Goal: Task Accomplishment & Management: Manage account settings

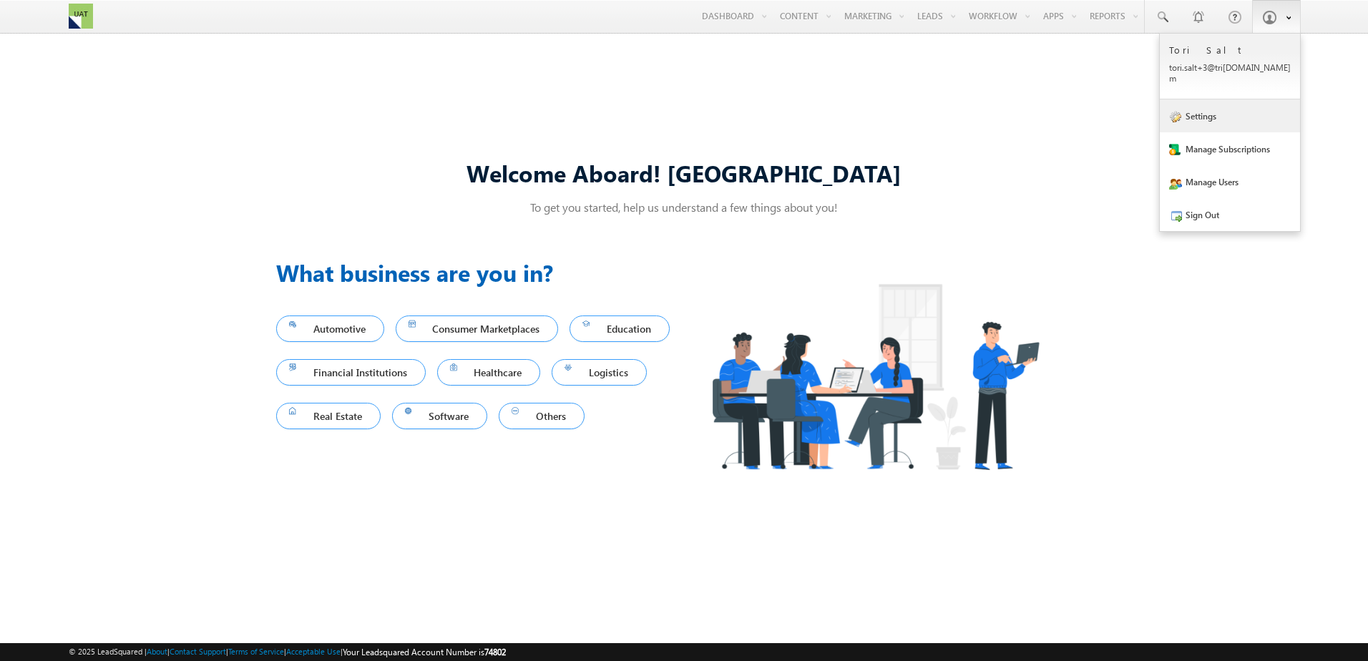
click at [1217, 115] on link "Settings" at bounding box center [1230, 115] width 140 height 33
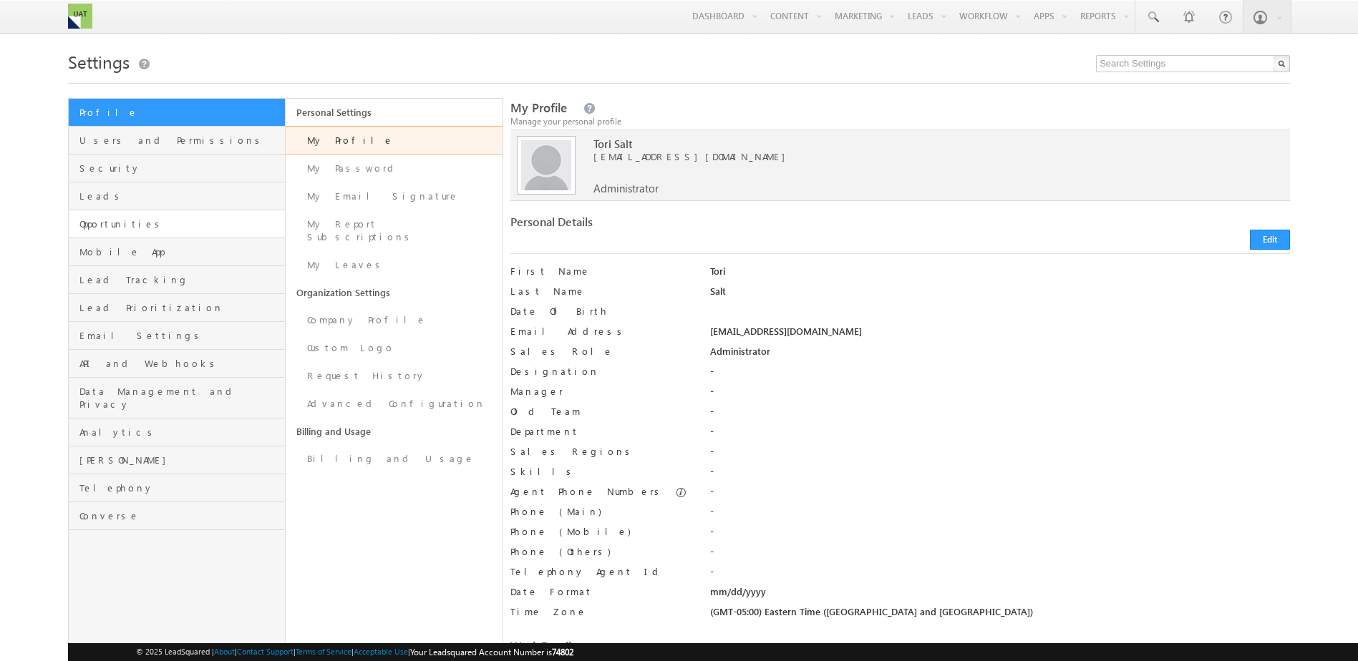
drag, startPoint x: 136, startPoint y: 235, endPoint x: 136, endPoint y: 224, distance: 11.4
click at [136, 235] on link "Opportunities" at bounding box center [177, 224] width 216 height 28
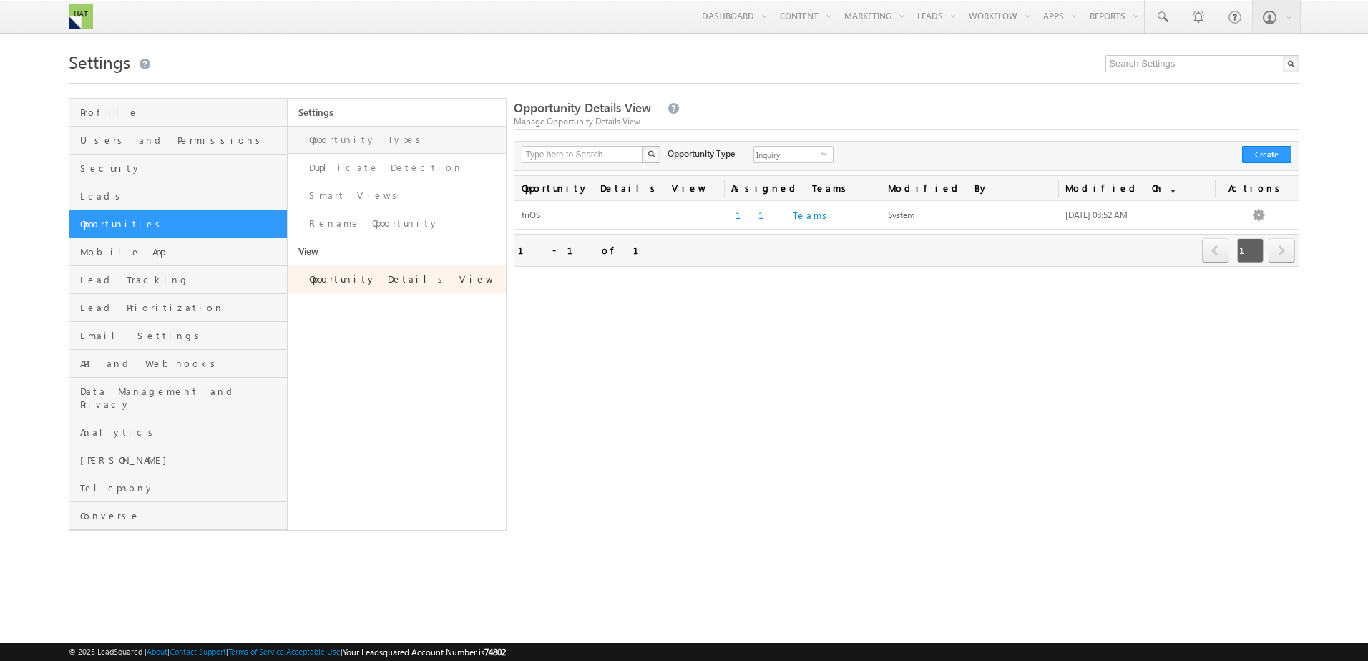
click at [316, 149] on link "Opportunity Types" at bounding box center [397, 140] width 218 height 28
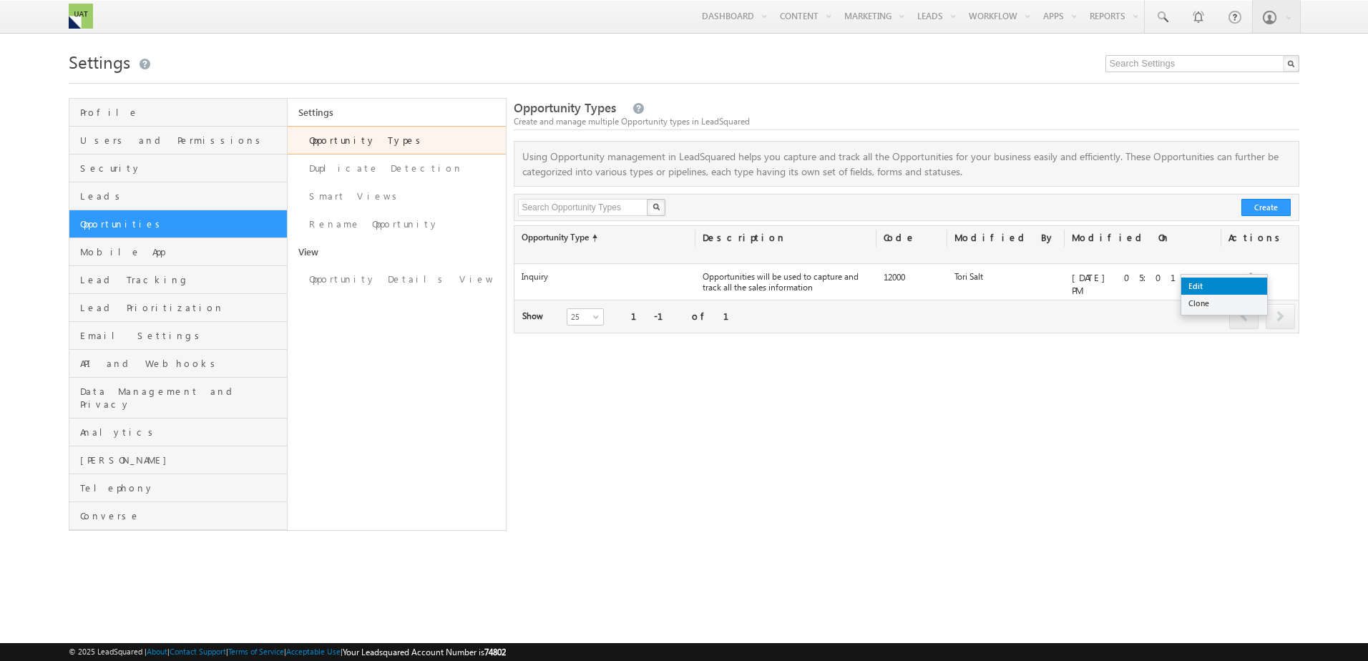
click at [1224, 284] on link "Edit" at bounding box center [1224, 286] width 86 height 17
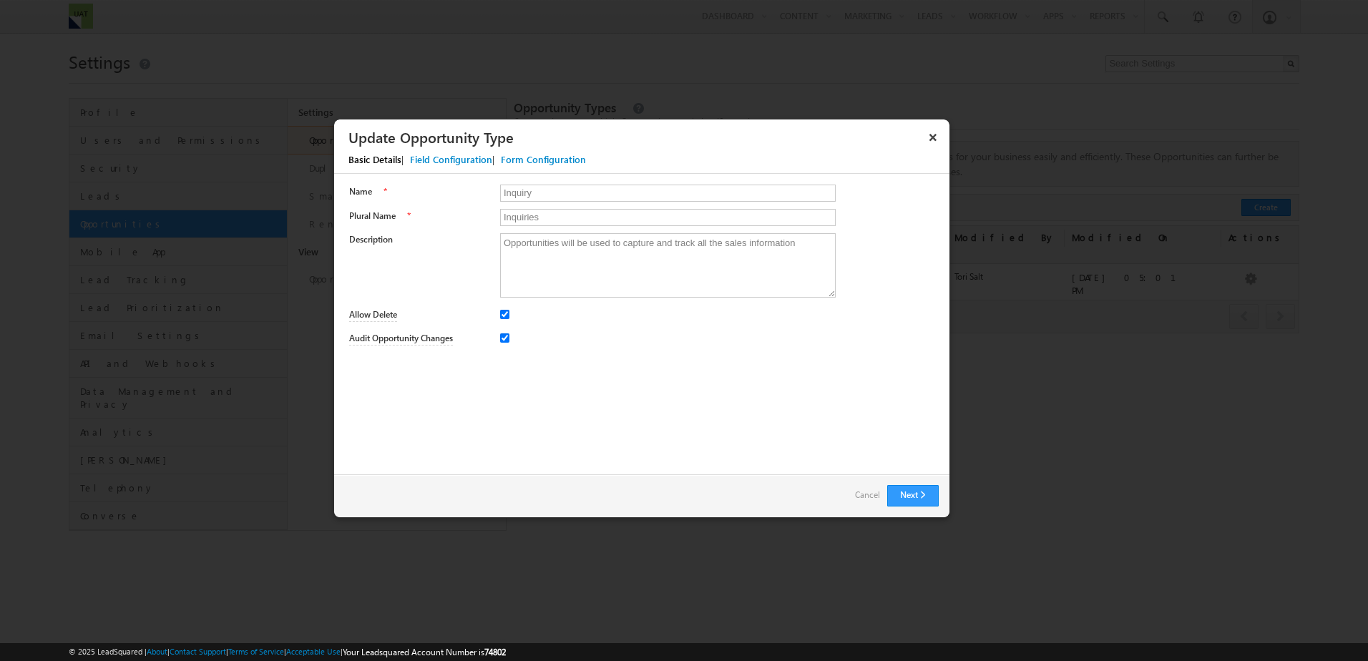
click at [462, 158] on div "Field Configuration" at bounding box center [451, 159] width 82 height 13
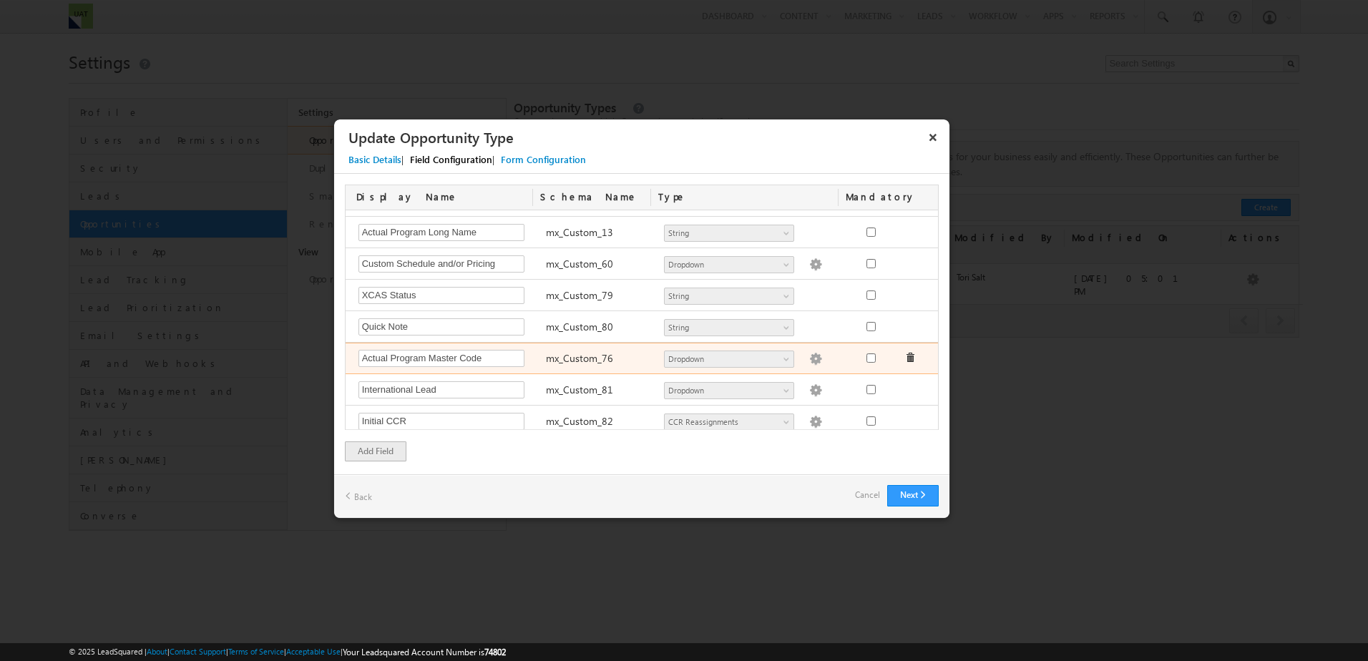
scroll to position [1789, 0]
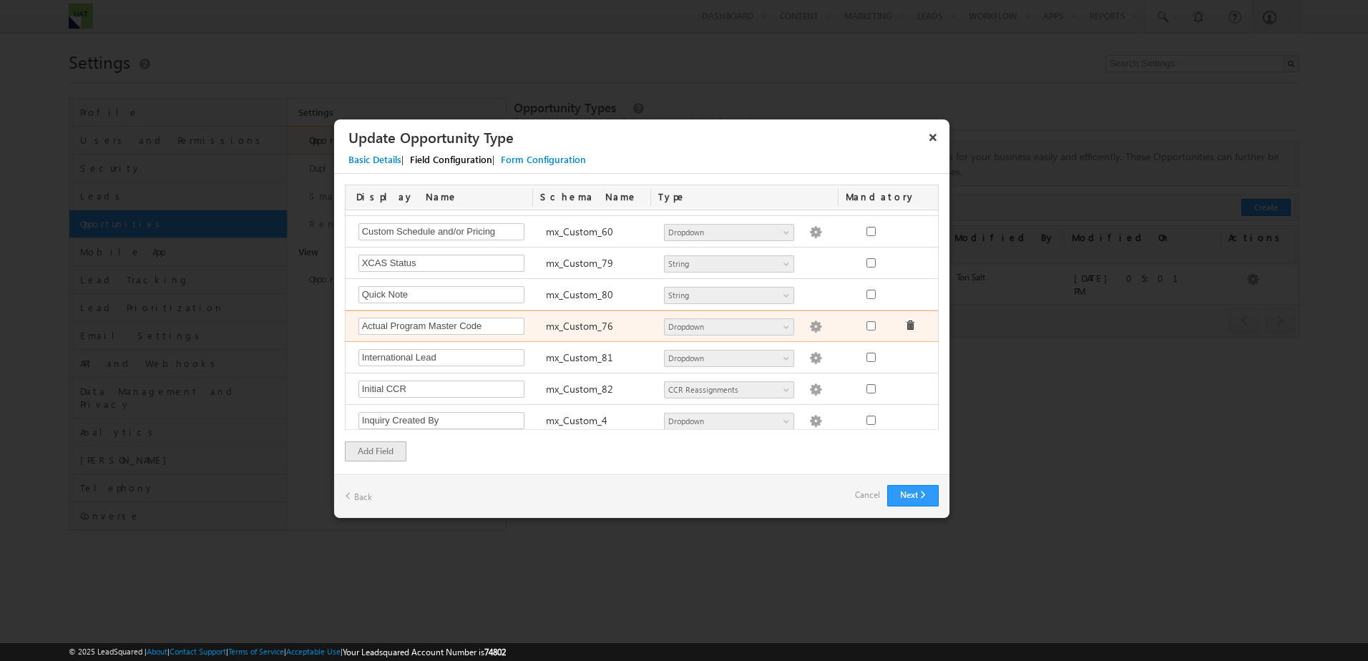
click at [809, 326] on img at bounding box center [815, 327] width 13 height 13
type textarea "N.A. ACCTEC NS ACTEC NB ACTEC NS ACU AP AP NB APA APA NB APA NS APS AS NB AS NS…"
checkbox input "true"
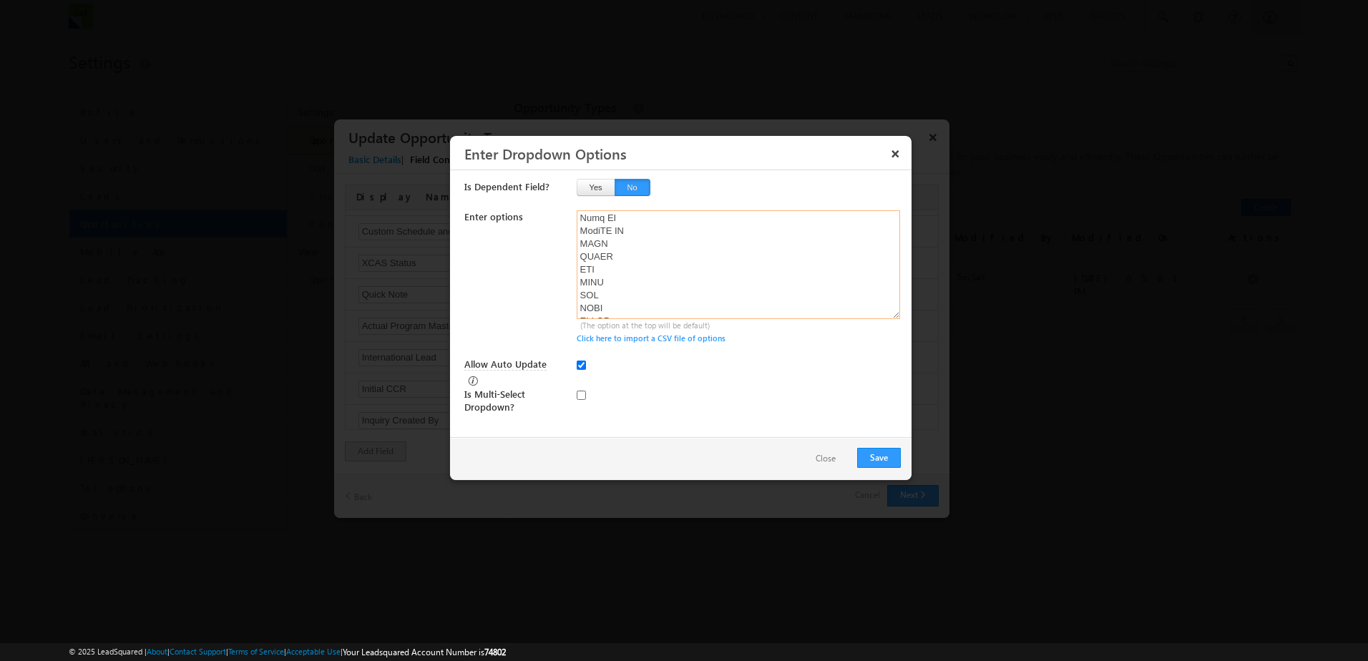
scroll to position [2488, 0]
click at [632, 308] on textarea at bounding box center [739, 264] width 324 height 109
click at [615, 294] on textarea at bounding box center [739, 264] width 324 height 109
click at [623, 281] on textarea at bounding box center [739, 264] width 324 height 109
drag, startPoint x: 633, startPoint y: 297, endPoint x: 570, endPoint y: 301, distance: 62.4
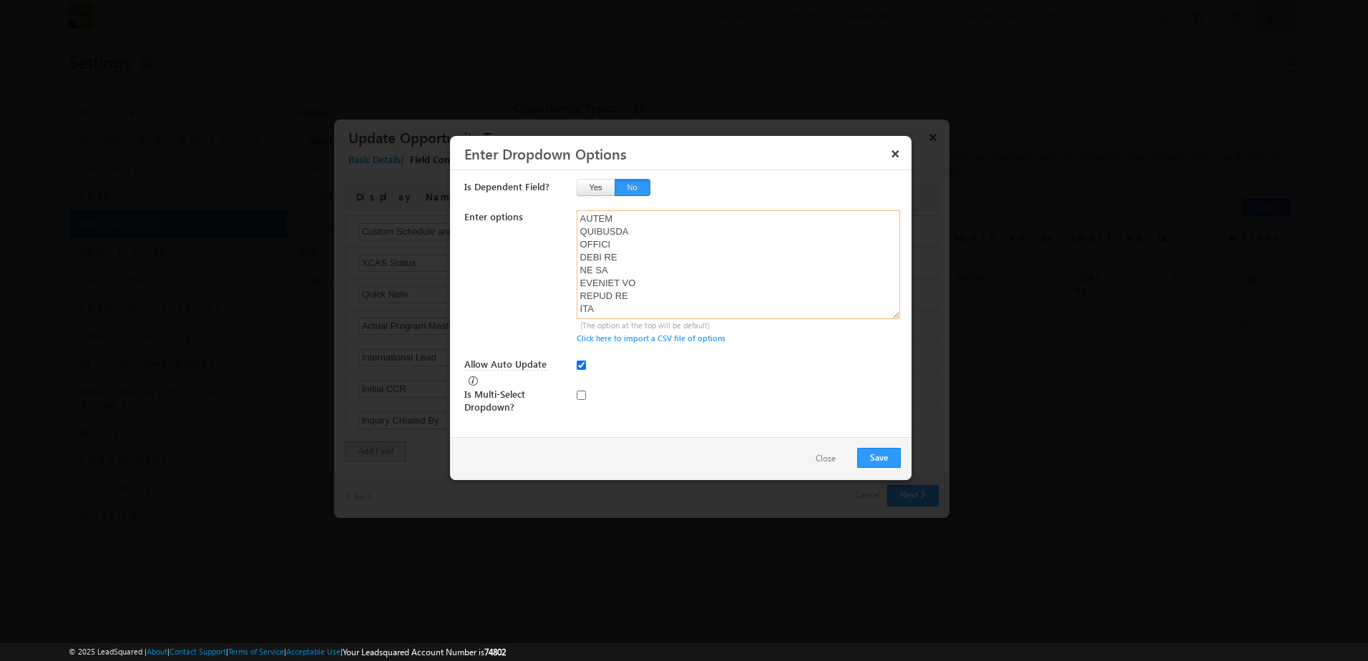
click at [570, 301] on div "Enter options (The option at the top will be default) Click here to import a CS…" at bounding box center [682, 277] width 437 height 135
click at [628, 298] on textarea at bounding box center [739, 264] width 324 height 109
drag, startPoint x: 648, startPoint y: 295, endPoint x: 509, endPoint y: 295, distance: 138.8
click at [509, 295] on div "Enter options (The option at the top will be default) Click here to import a CS…" at bounding box center [682, 277] width 437 height 135
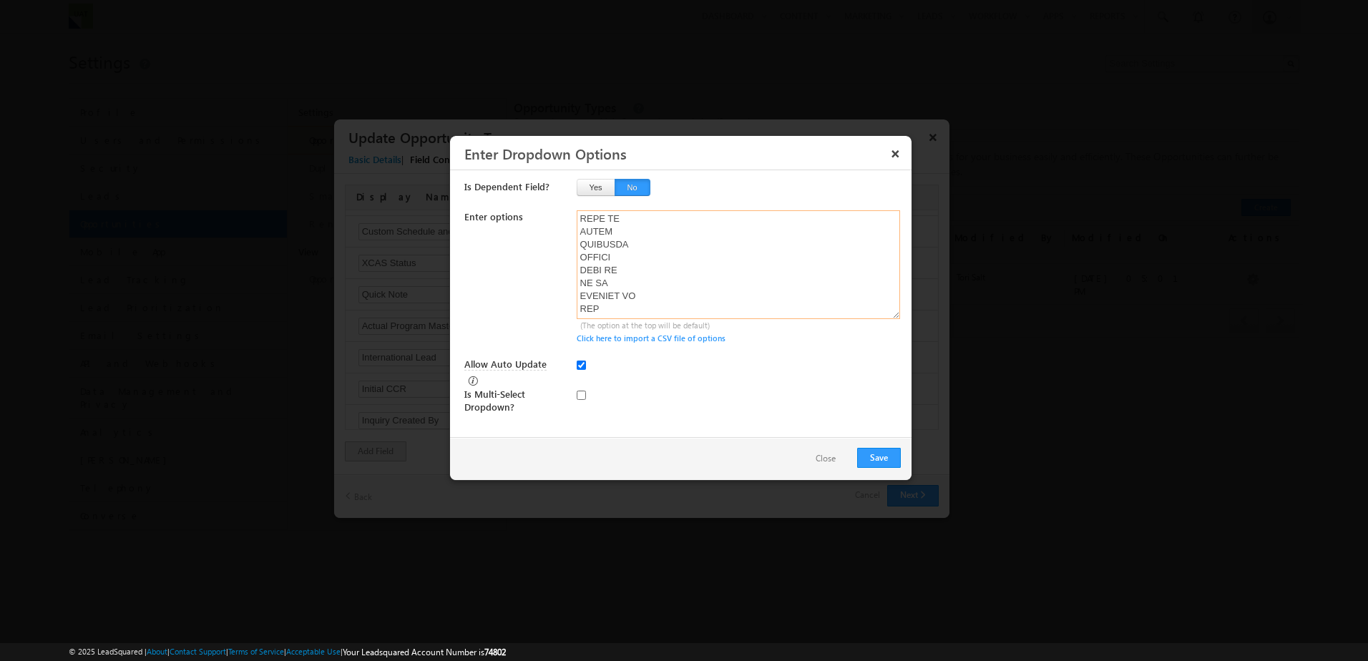
click at [611, 283] on textarea at bounding box center [739, 264] width 324 height 109
click at [625, 222] on textarea at bounding box center [739, 264] width 324 height 109
click at [630, 306] on textarea at bounding box center [739, 264] width 324 height 109
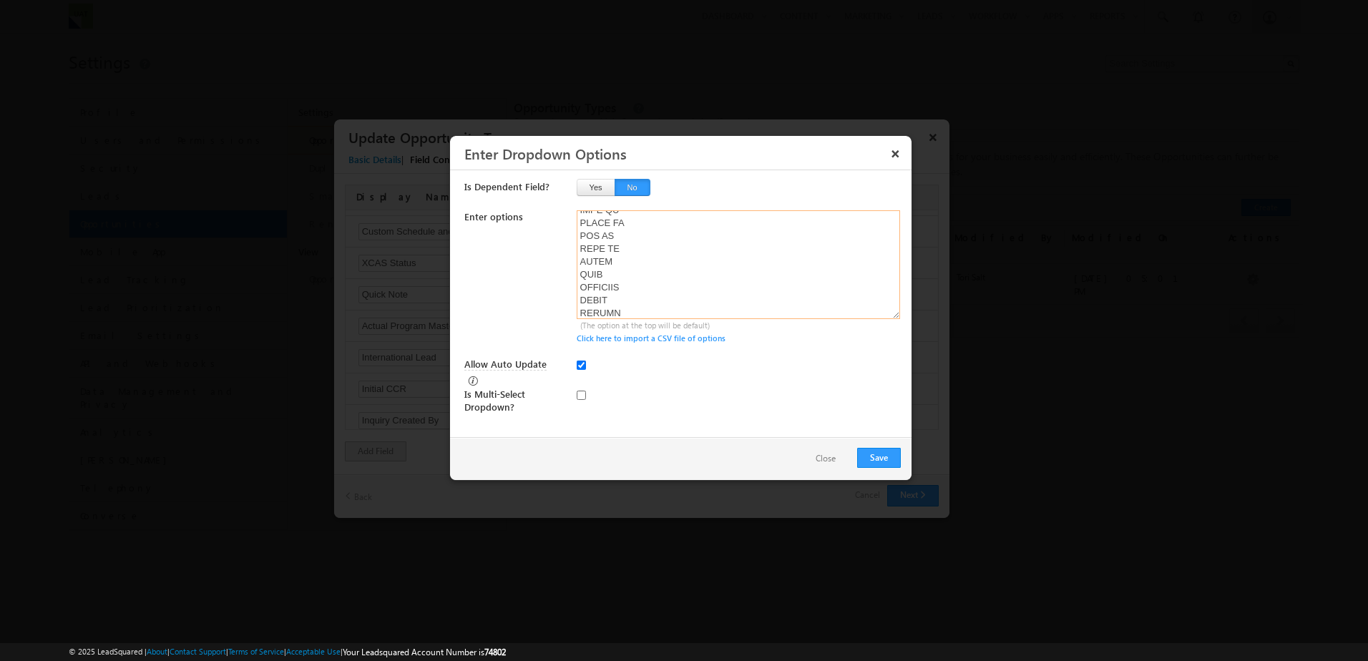
scroll to position [2503, 0]
click at [636, 252] on textarea at bounding box center [739, 264] width 324 height 109
click at [628, 251] on textarea at bounding box center [739, 264] width 324 height 109
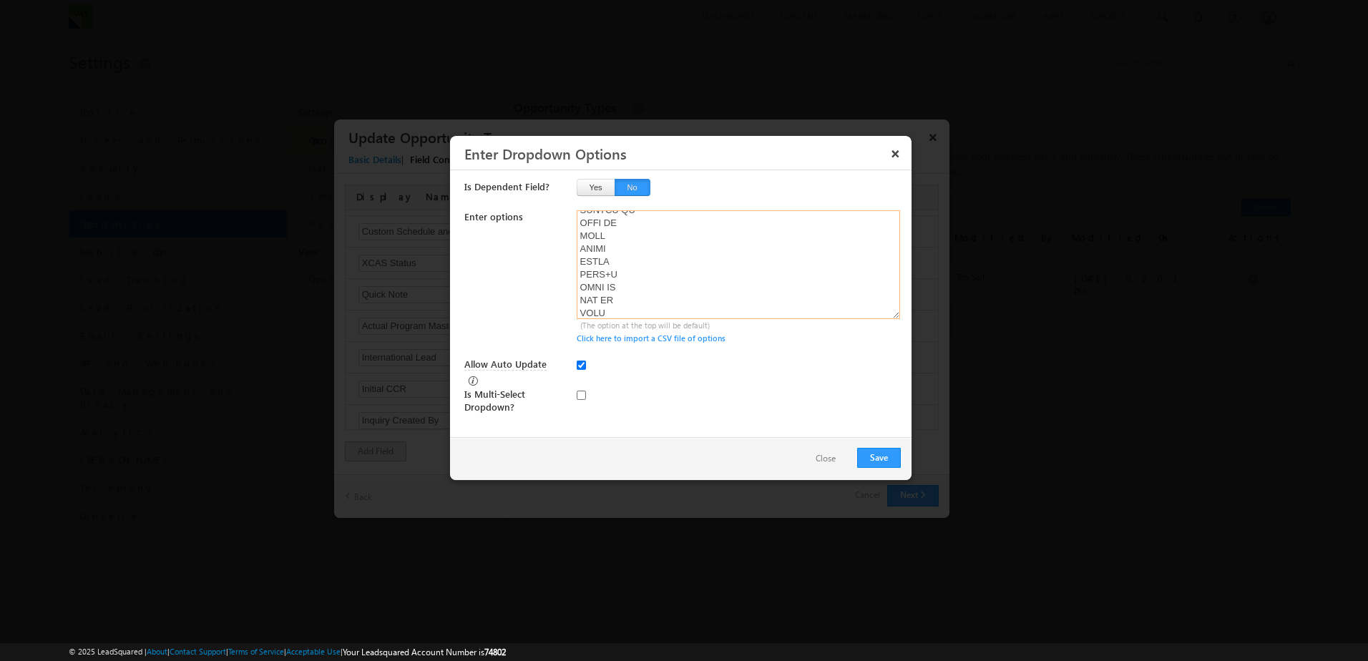
click at [638, 271] on textarea at bounding box center [739, 264] width 324 height 109
click at [630, 270] on textarea at bounding box center [739, 264] width 324 height 109
click at [633, 242] on textarea at bounding box center [739, 264] width 324 height 109
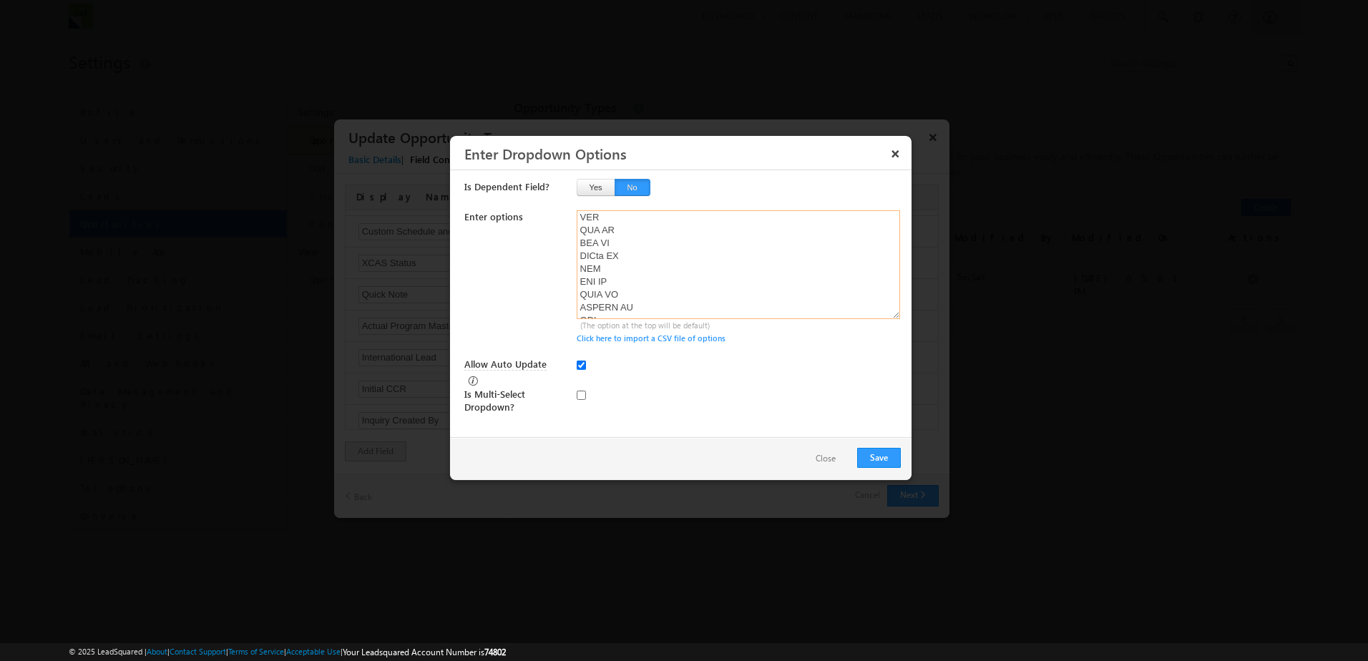
click at [624, 230] on textarea at bounding box center [739, 264] width 324 height 109
click at [629, 253] on textarea at bounding box center [739, 264] width 324 height 109
click at [619, 291] on textarea at bounding box center [739, 264] width 324 height 109
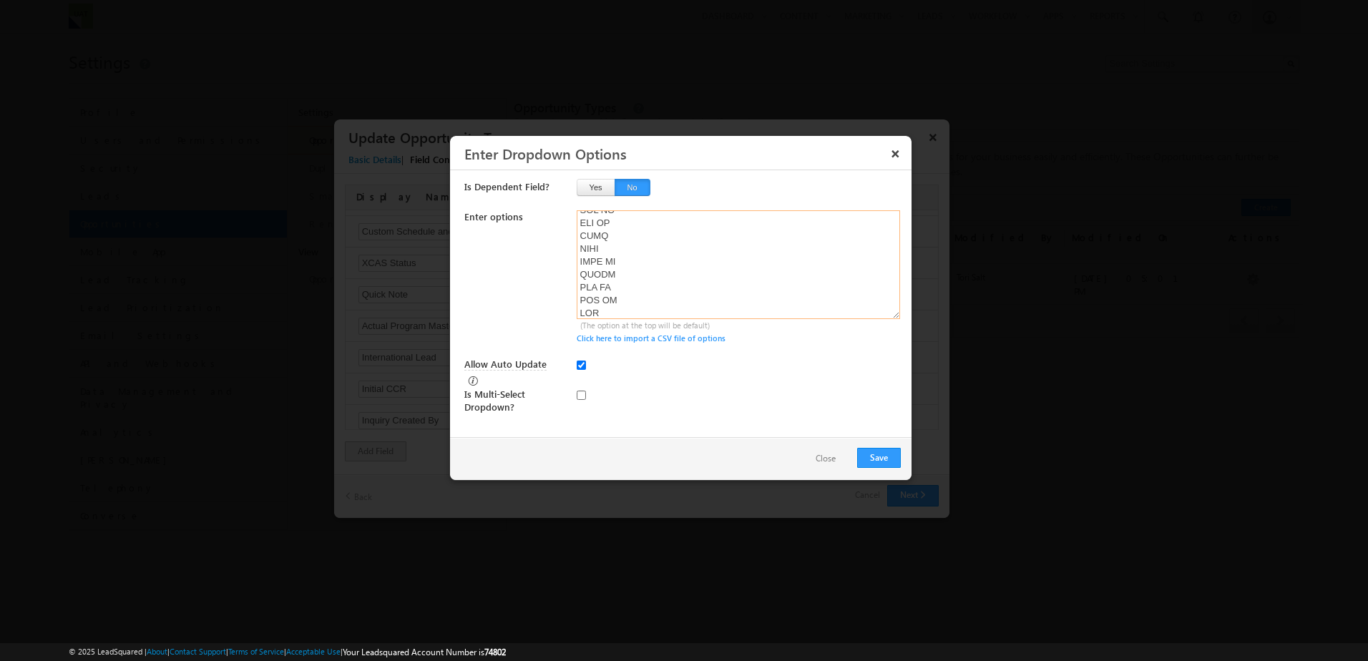
scroll to position [1381, 0]
click at [619, 244] on textarea at bounding box center [739, 264] width 324 height 109
click at [624, 288] on textarea at bounding box center [739, 264] width 324 height 109
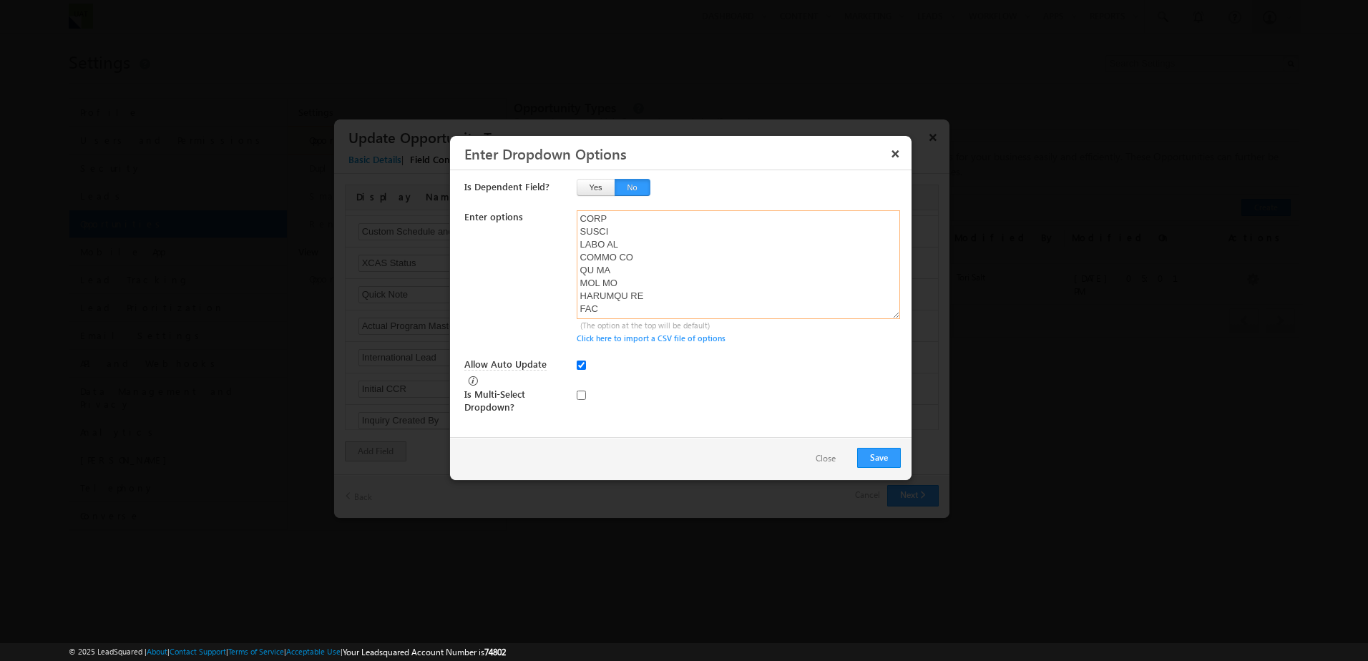
drag, startPoint x: 600, startPoint y: 221, endPoint x: 630, endPoint y: 505, distance: 285.7
click at [630, 505] on body "Menu Tori Salt tori. salt+ 3@tri os.co m" at bounding box center [684, 276] width 1368 height 552
type textarea "N.A. ACCTEC NS ACTEC NB ACTEC NS ACU AP AP NB APA APA NB APA NS APS AS NB AS NS…"
click at [638, 272] on textarea at bounding box center [739, 264] width 324 height 109
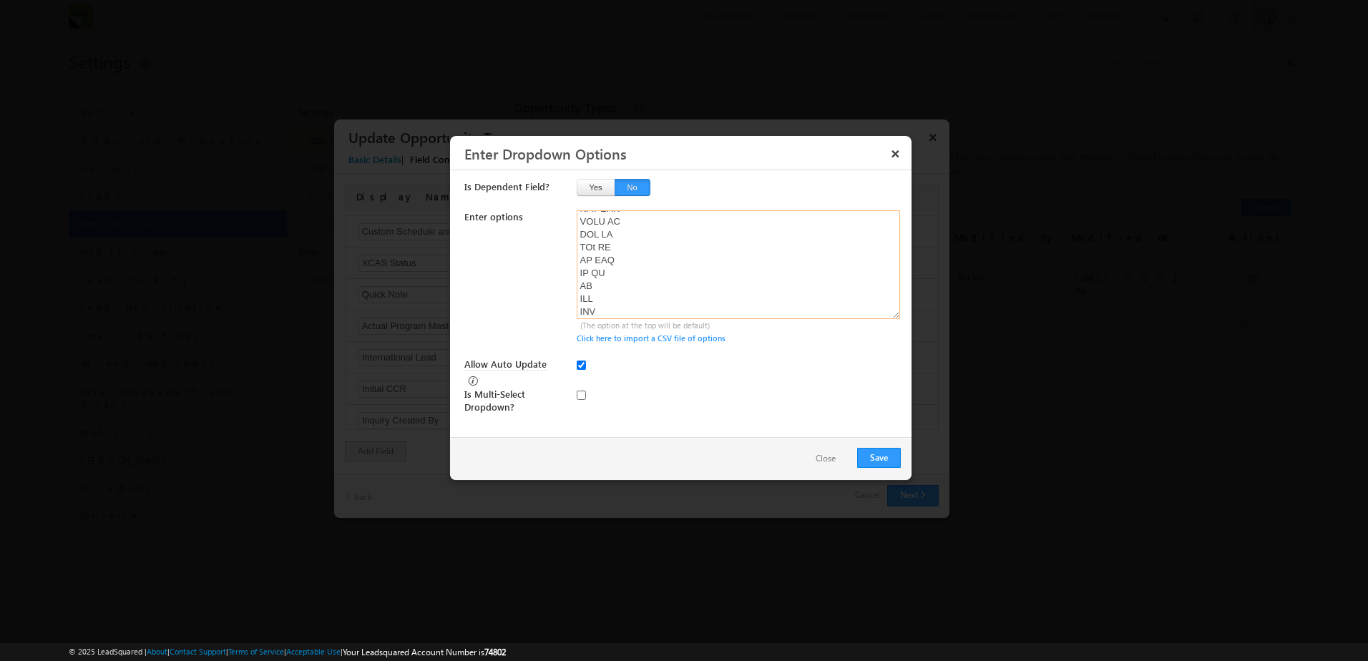
click at [643, 284] on textarea at bounding box center [739, 264] width 324 height 109
click at [638, 269] on textarea at bounding box center [739, 264] width 324 height 109
paste textarea "N.A. AA ABOA ACCTEC NS ACTEC NB ACTEC NS ACU AD EM AD EMI AD EW AD EWI AD M AD …"
click at [577, 216] on textarea at bounding box center [739, 264] width 324 height 109
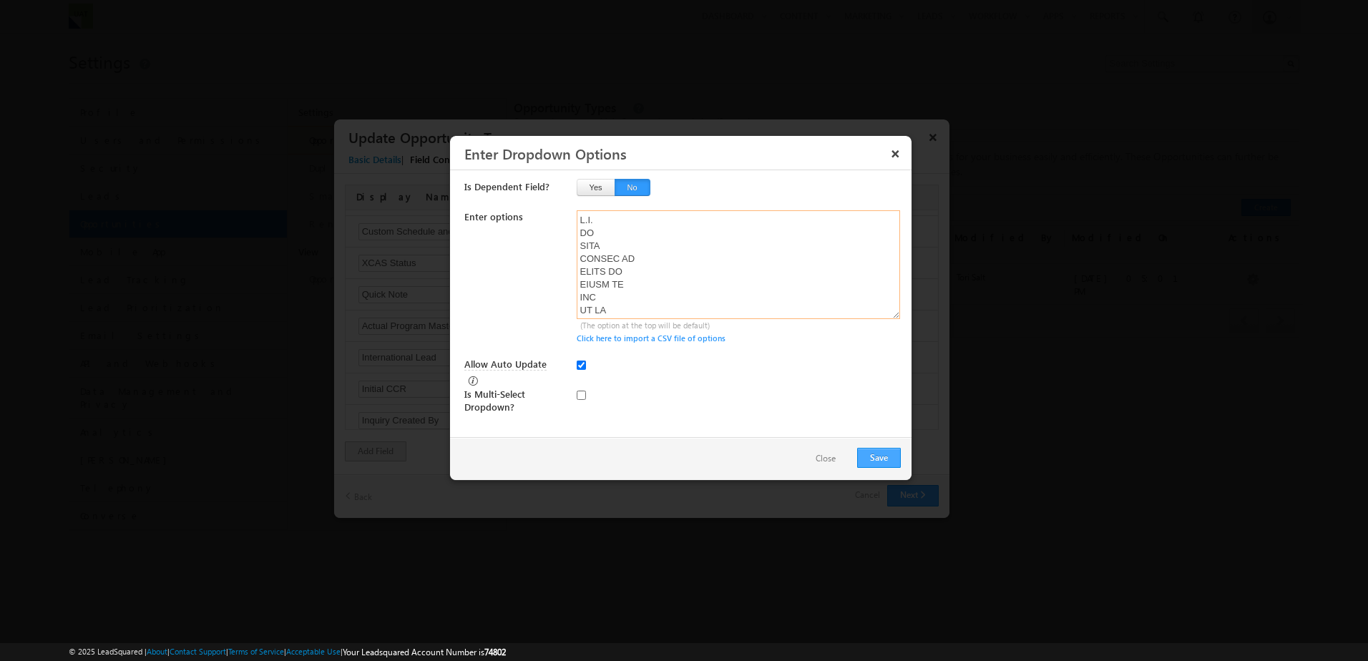
type textarea "N.A. AA ABOA ACCTEC NS ACTEC NB ACTEC NS ACU AD EM AD EMI AD EW AD EWI AD M AD …"
click at [891, 457] on button "Save" at bounding box center [879, 458] width 44 height 20
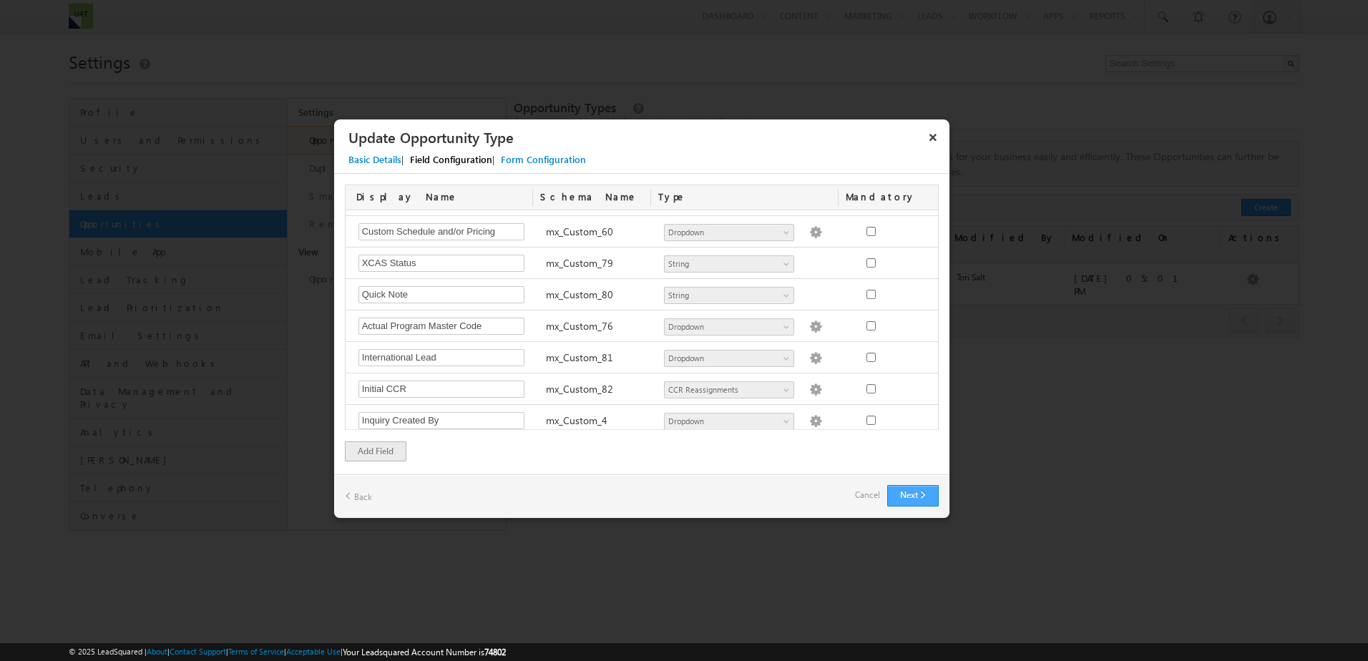
click at [920, 491] on button "Next" at bounding box center [913, 495] width 52 height 21
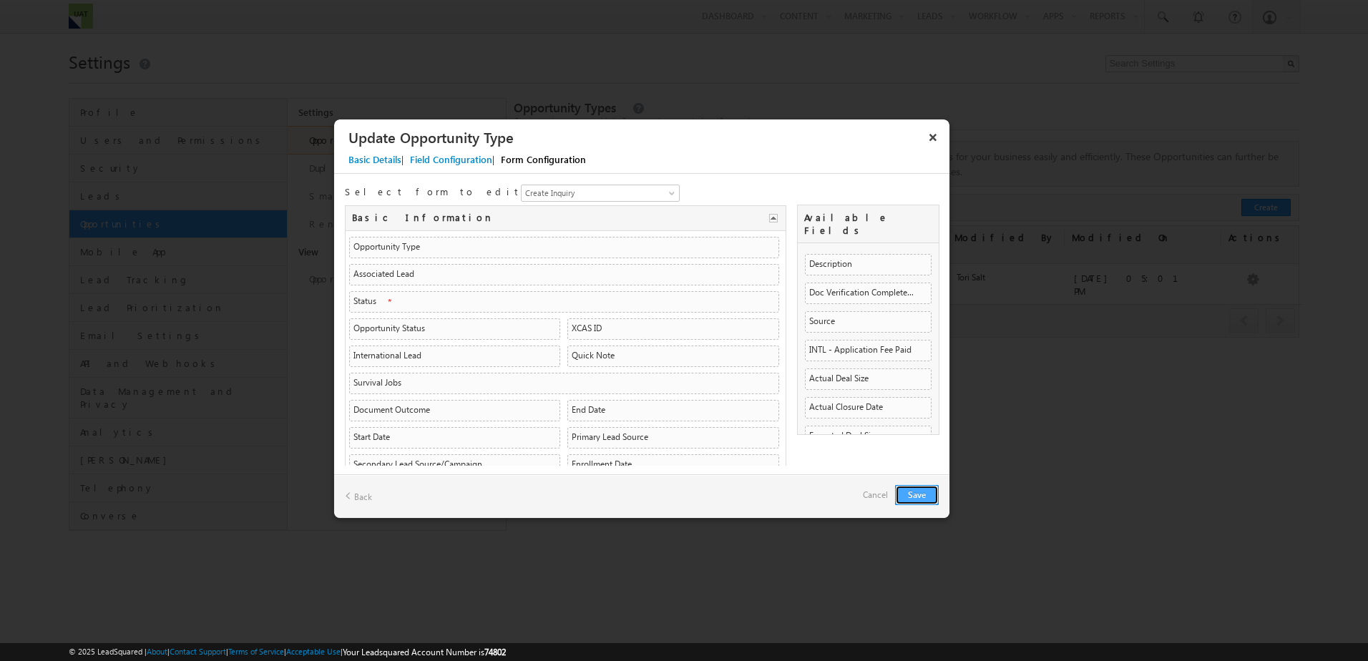
click at [920, 497] on button "Save" at bounding box center [917, 495] width 44 height 20
